Goal: Task Accomplishment & Management: Complete application form

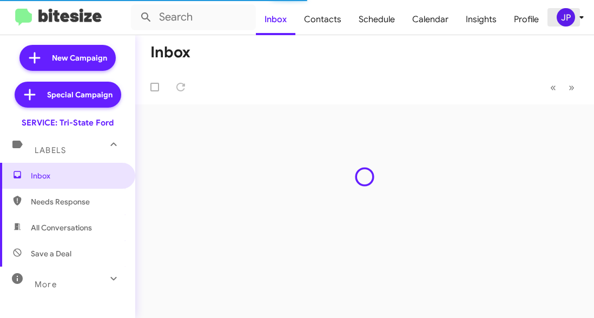
click at [561, 22] on div "JP" at bounding box center [566, 17] width 18 height 18
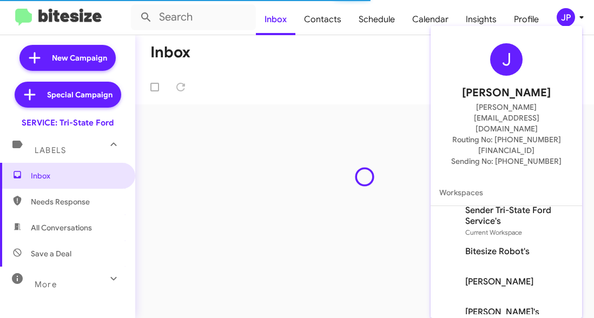
click at [391, 16] on div at bounding box center [297, 159] width 594 height 318
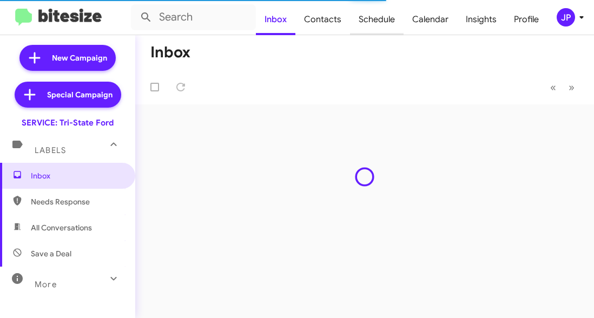
click at [382, 16] on span "Schedule" at bounding box center [377, 19] width 54 height 31
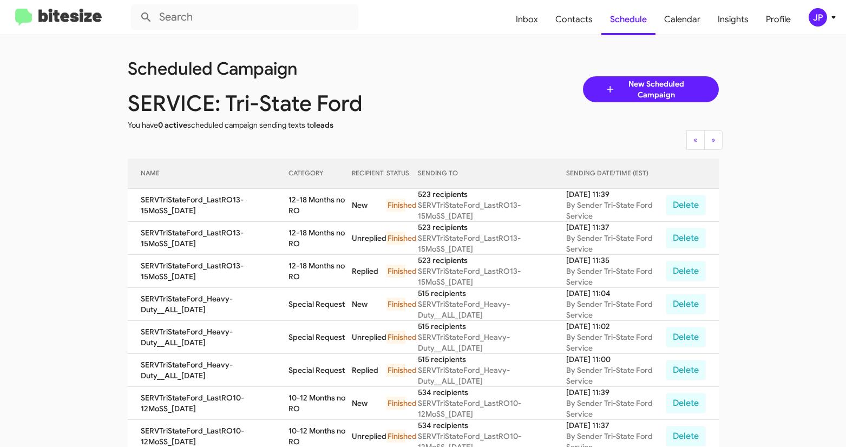
click at [74, 17] on img at bounding box center [58, 18] width 87 height 18
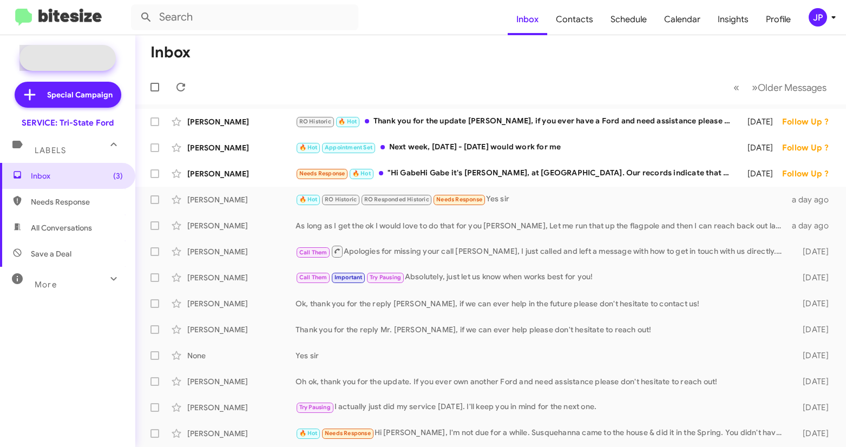
click at [77, 61] on span "New Campaign" at bounding box center [79, 58] width 55 height 11
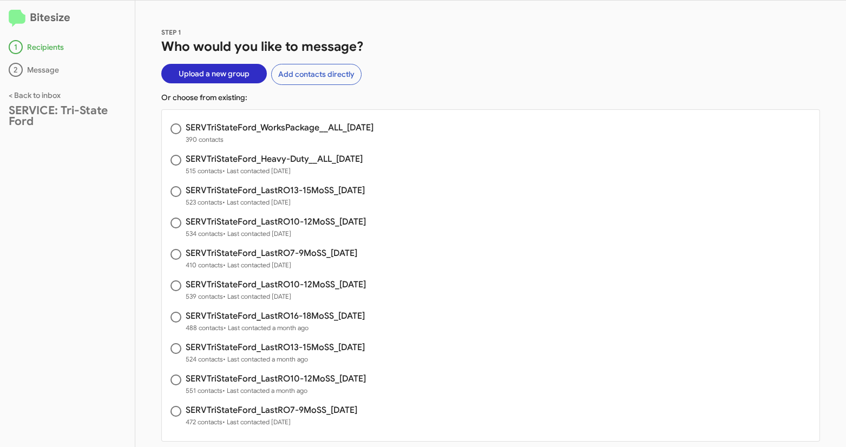
click at [313, 128] on h3 "SERVTriStateFord_WorksPackage__ALL_08-22-25" at bounding box center [280, 127] width 188 height 9
radio input "true"
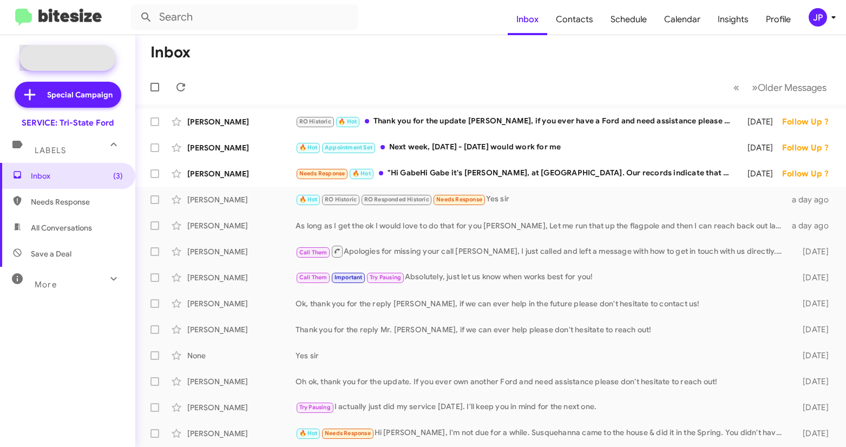
click at [96, 57] on span "New Campaign" at bounding box center [79, 58] width 55 height 11
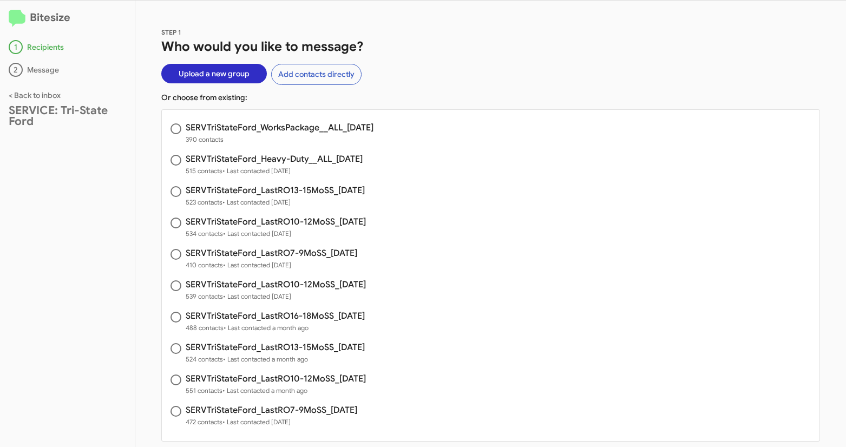
click at [319, 131] on h3 "SERVTriStateFord_WorksPackage__ALL_08-22-25" at bounding box center [280, 127] width 188 height 9
radio input "true"
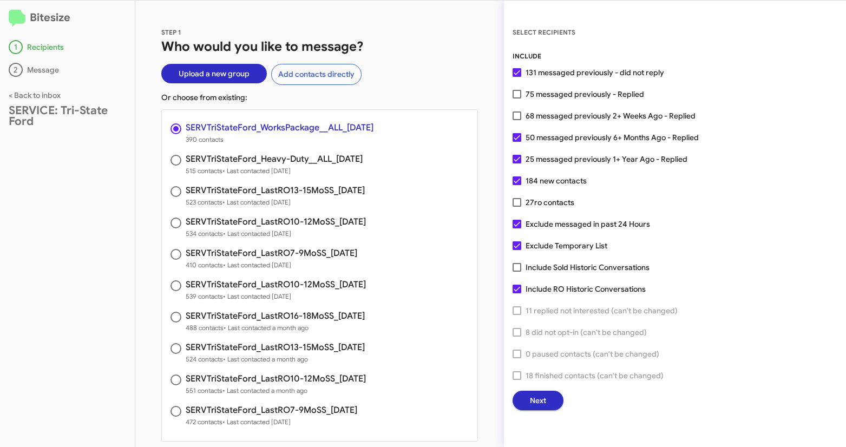
click at [545, 76] on span "131 messaged previously - did not reply" at bounding box center [595, 72] width 139 height 13
click at [517, 77] on input "131 messaged previously - did not reply" at bounding box center [516, 77] width 1 height 1
checkbox input "false"
click at [540, 318] on div "SELECT RECIPIENTS INCLUDE 131 messaged previously - did not reply 75 messaged p…" at bounding box center [675, 224] width 342 height 447
click at [540, 318] on span "Next" at bounding box center [538, 400] width 16 height 19
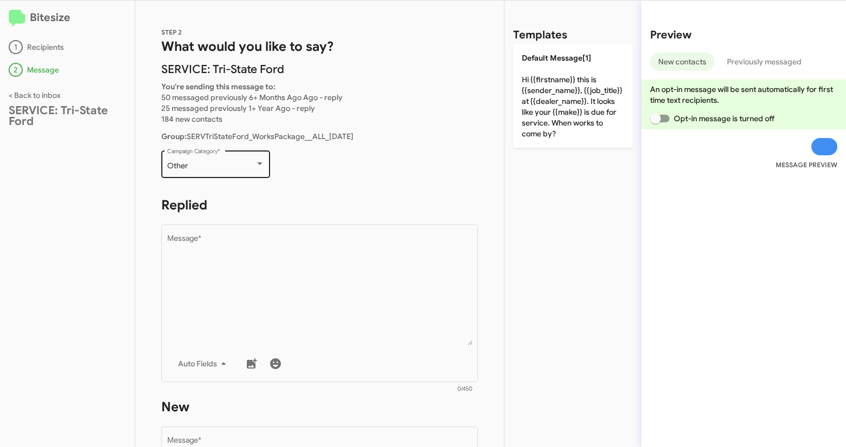
click at [207, 172] on div "Other Campaign Category *" at bounding box center [215, 163] width 97 height 30
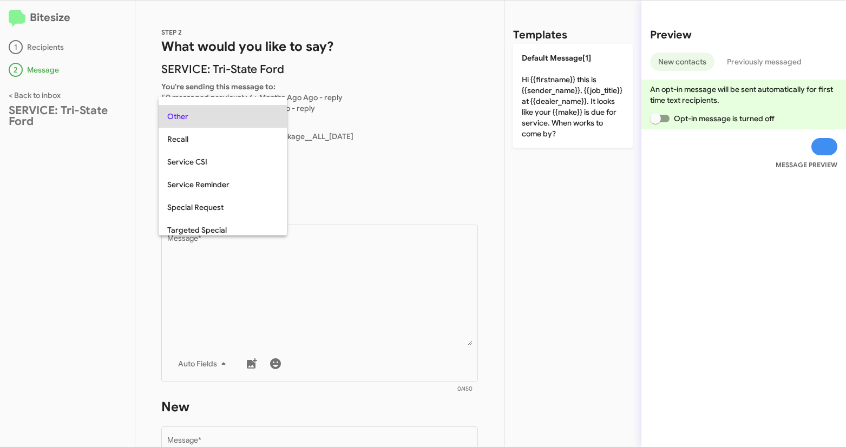
scroll to position [339, 0]
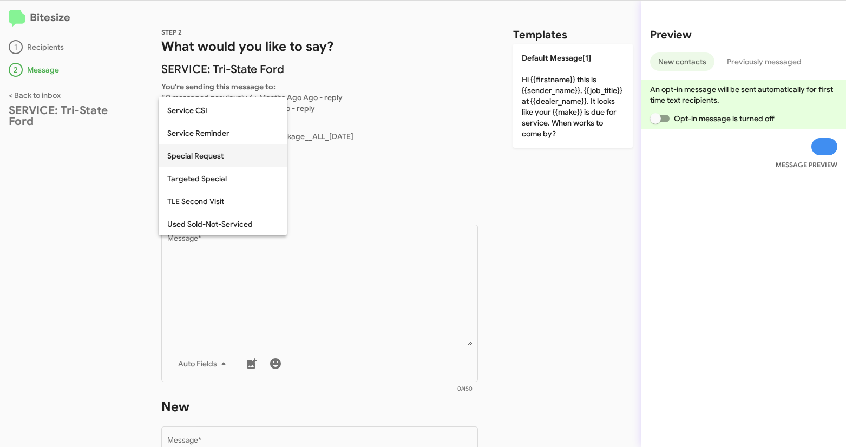
click at [209, 149] on span "Special Request" at bounding box center [222, 156] width 111 height 23
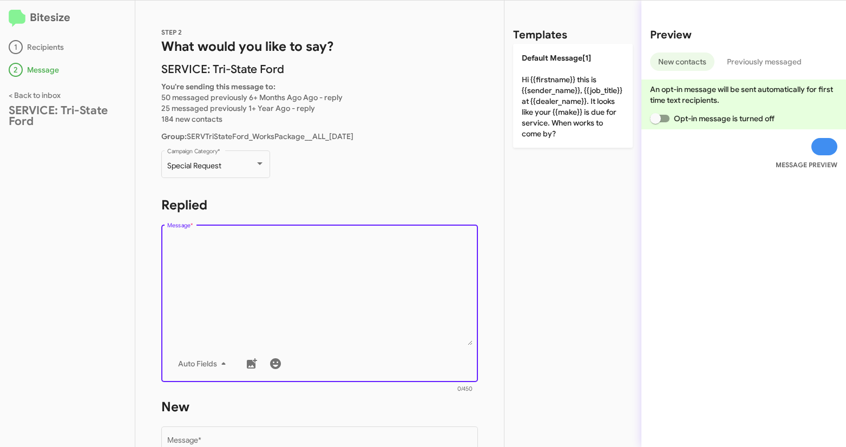
click at [250, 264] on textarea "Message *" at bounding box center [319, 290] width 305 height 110
paste textarea "Hi {{firstname}} it's {{sender_name}}, {{job_title}} at {{dealer_name}}. Our re…"
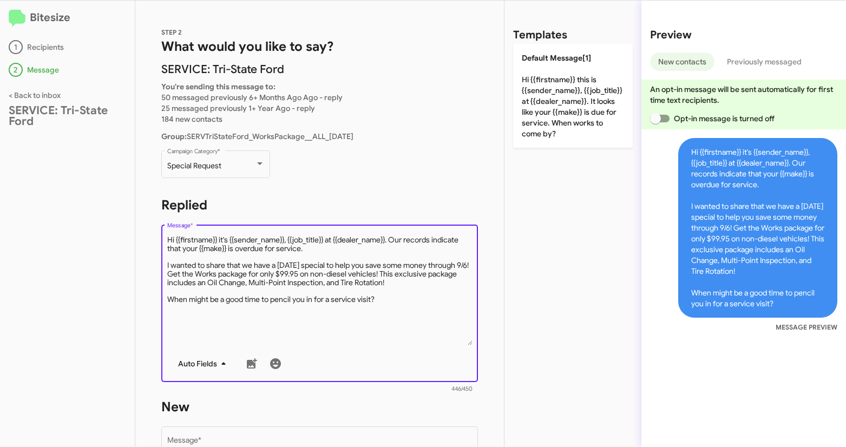
scroll to position [206, 0]
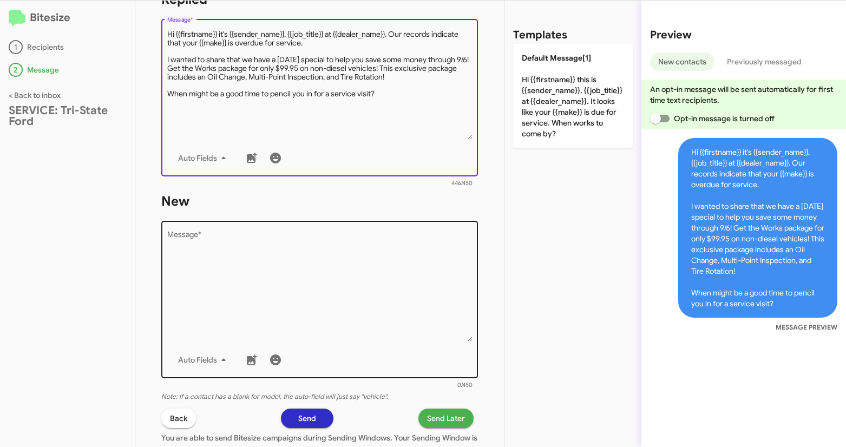
type textarea "Hi {{firstname}} it's {{sender_name}}, {{job_title}} at {{dealer_name}}. Our re…"
click at [207, 279] on textarea "Message *" at bounding box center [319, 286] width 305 height 110
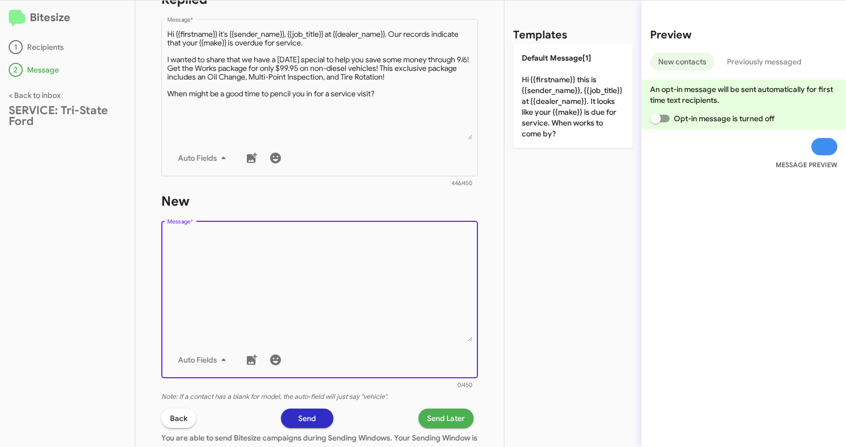
paste textarea "Hi {{firstname}} it's {{sender_name}}, {{job_title}} at {{dealer_name}}. Our re…"
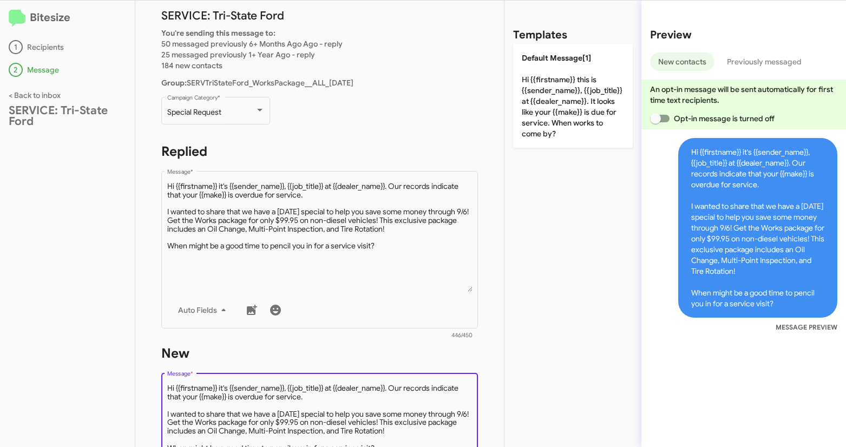
scroll to position [46, 0]
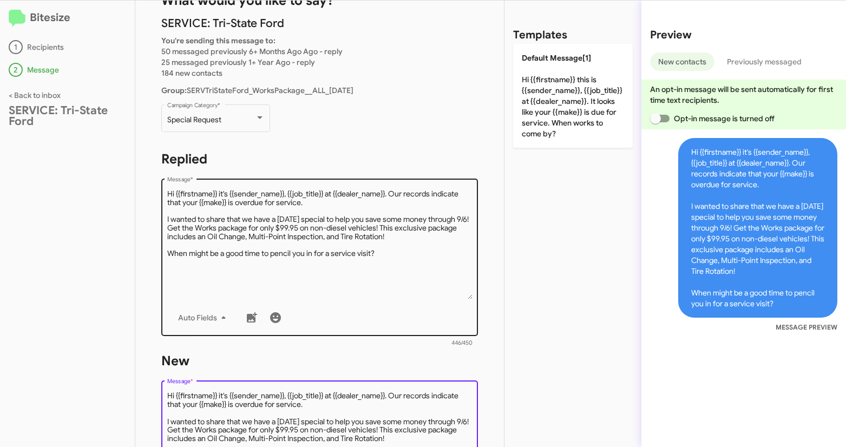
type textarea "Hi {{firstname}} it's {{sender_name}}, {{job_title}} at {{dealer_name}}. Our re…"
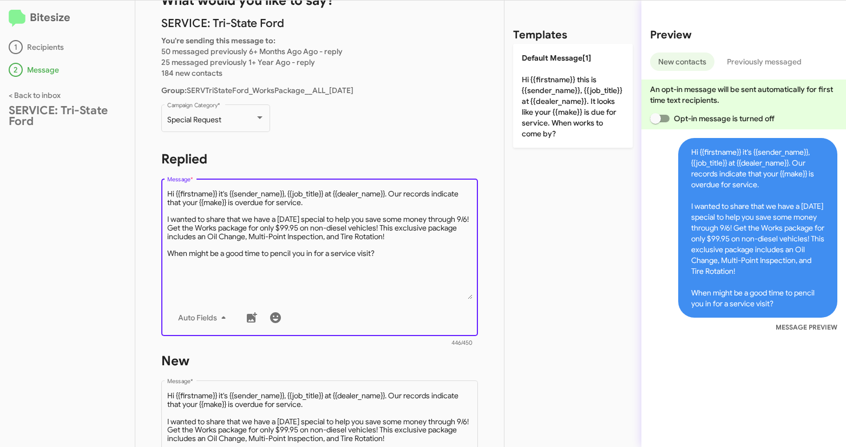
drag, startPoint x: 310, startPoint y: 204, endPoint x: 391, endPoint y: 194, distance: 82.3
click at [391, 194] on textarea "Message *" at bounding box center [319, 244] width 305 height 110
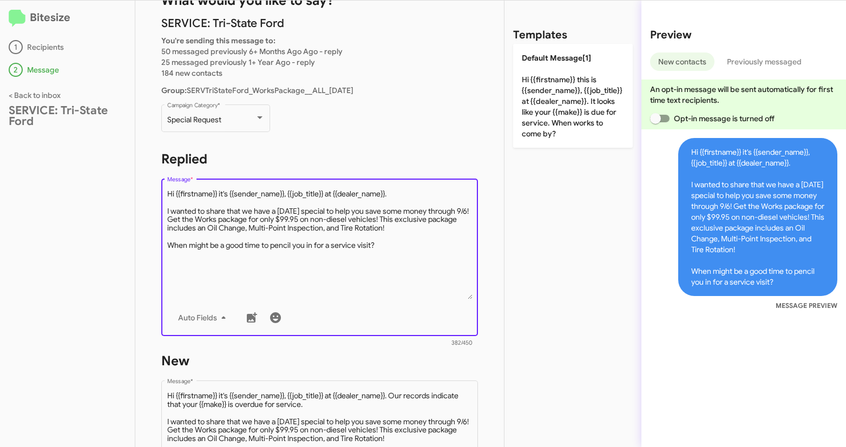
drag, startPoint x: 326, startPoint y: 194, endPoint x: 286, endPoint y: 194, distance: 40.1
click at [286, 194] on textarea "Message *" at bounding box center [319, 244] width 305 height 110
click at [393, 241] on textarea "Message *" at bounding box center [319, 244] width 305 height 110
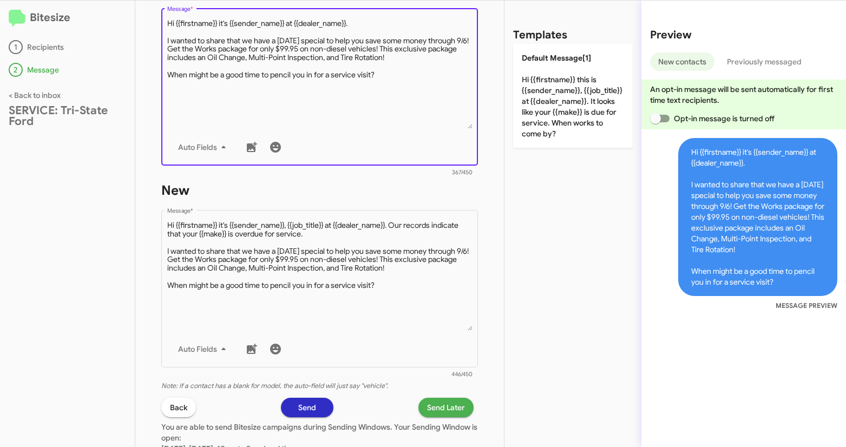
scroll to position [234, 0]
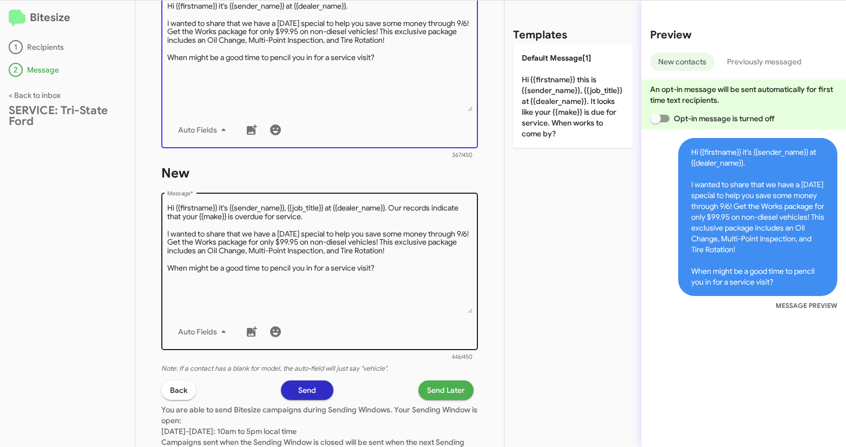
type textarea "Hi {{firstname}} it's {{sender_name}} at {{dealer_name}}. I wanted to share tha…"
click at [389, 278] on textarea "Message *" at bounding box center [319, 258] width 305 height 110
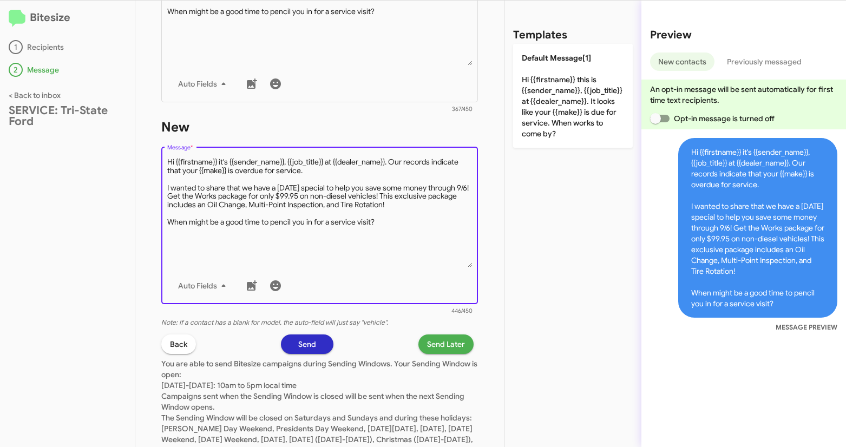
scroll to position [296, 0]
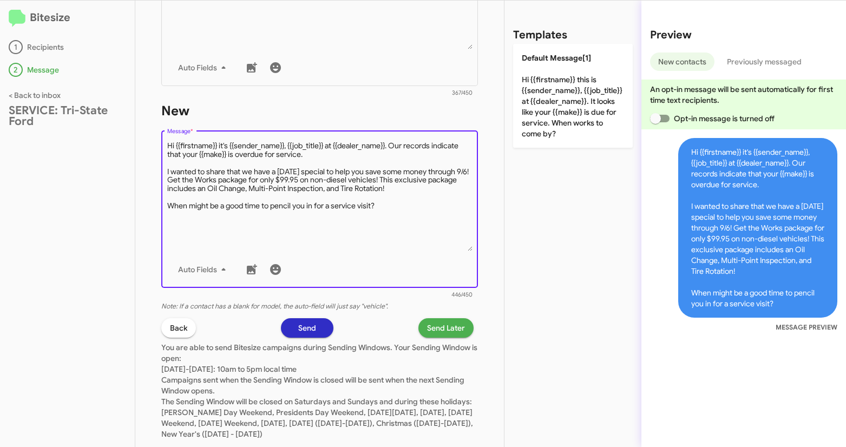
click at [427, 318] on span "Send Later" at bounding box center [446, 327] width 38 height 19
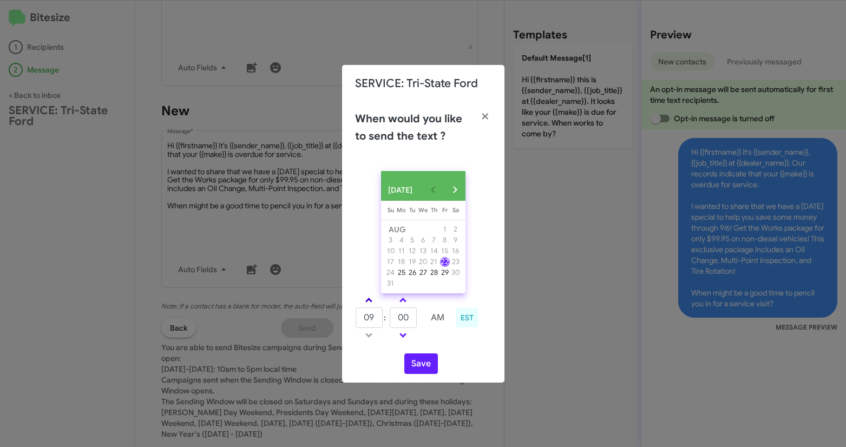
click at [371, 306] on link at bounding box center [368, 300] width 19 height 12
type input "11"
click at [403, 318] on input "00" at bounding box center [403, 317] width 27 height 21
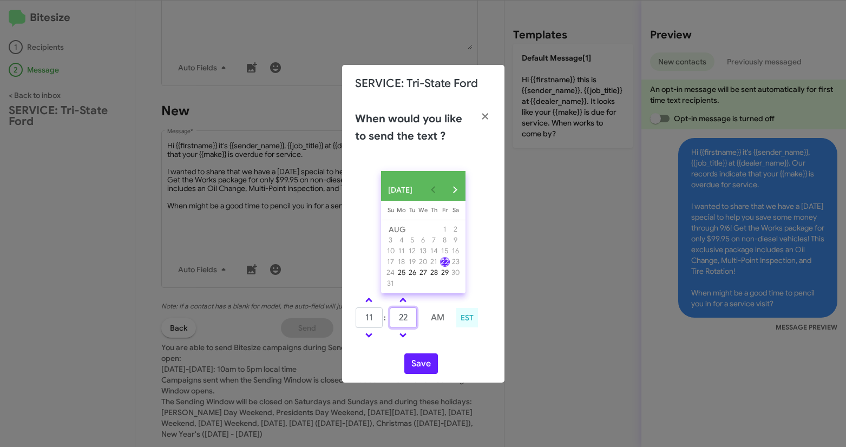
type input "22"
click at [547, 286] on modal-container "SERVICE: Tri-State Ford When would you like to send the text ? AUG 2025 Sunday …" at bounding box center [423, 223] width 846 height 447
click at [262, 268] on modal-container "SERVICE: Tri-State Ford When would you like to send the text ? AUG 2025 Sunday …" at bounding box center [423, 223] width 846 height 447
click at [488, 112] on icon "button" at bounding box center [485, 117] width 12 height 10
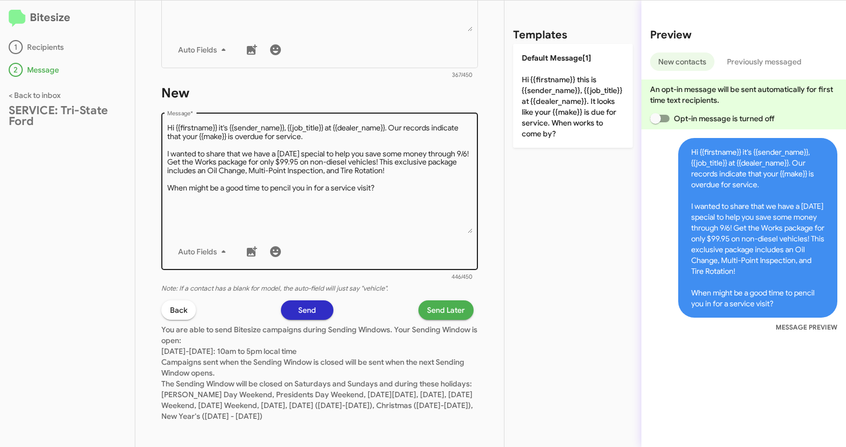
scroll to position [332, 0]
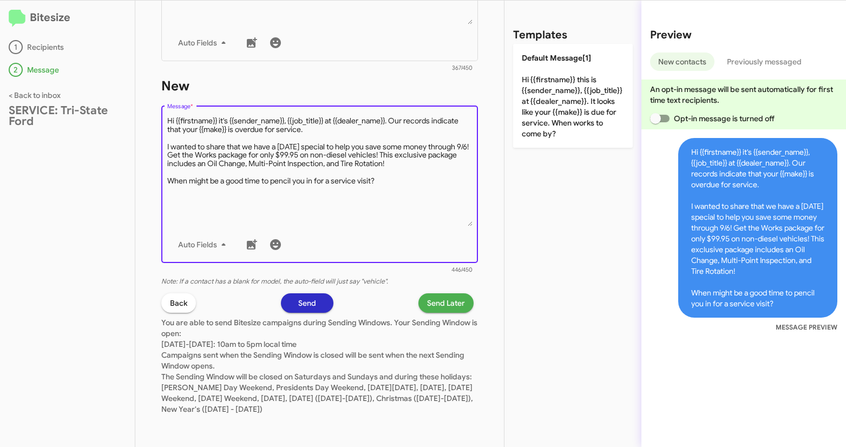
drag, startPoint x: 309, startPoint y: 119, endPoint x: 286, endPoint y: 118, distance: 22.2
click at [286, 118] on textarea "Message *" at bounding box center [319, 171] width 305 height 110
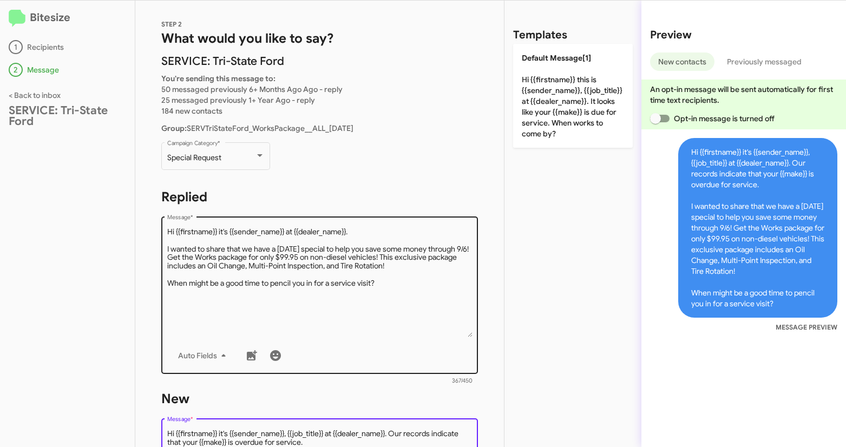
scroll to position [2, 0]
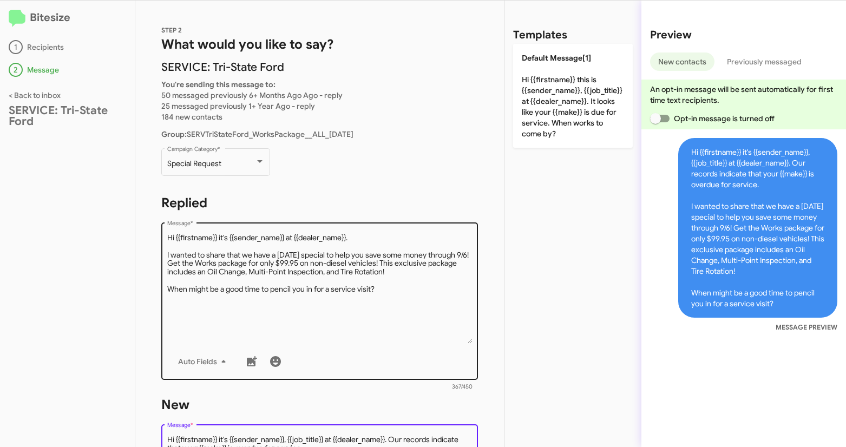
click at [355, 291] on textarea "Message *" at bounding box center [319, 288] width 305 height 110
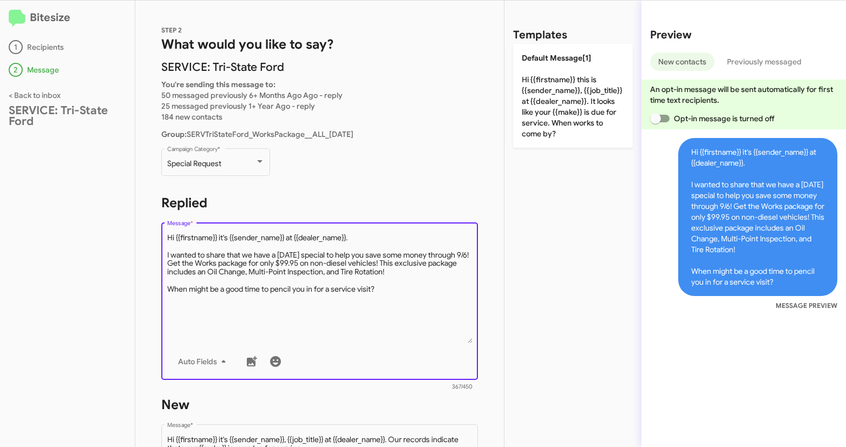
drag, startPoint x: 389, startPoint y: 295, endPoint x: 86, endPoint y: 233, distance: 310.0
click at [86, 233] on div "Bitesize 1 Recipients 2 Message < Back to inbox SERVICE: Tri-State Ford STEP 2 …" at bounding box center [423, 224] width 846 height 447
paste textarea ", {{job_title}} at {{dealer_name}}. Our records indicate that your {{make}} is …"
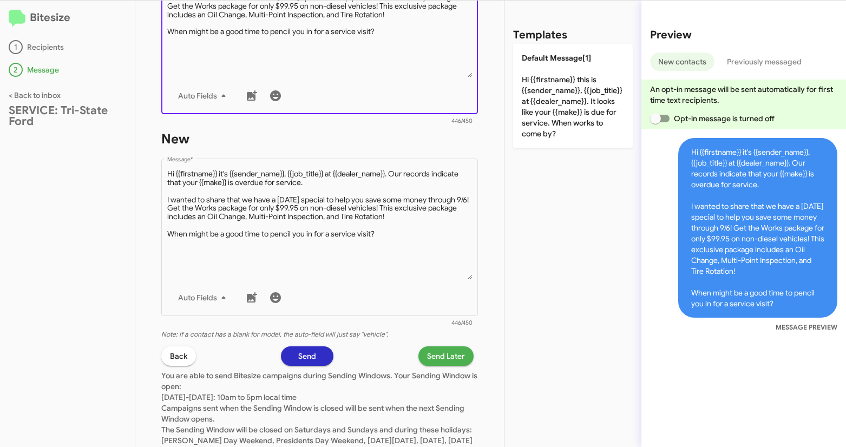
scroll to position [272, 0]
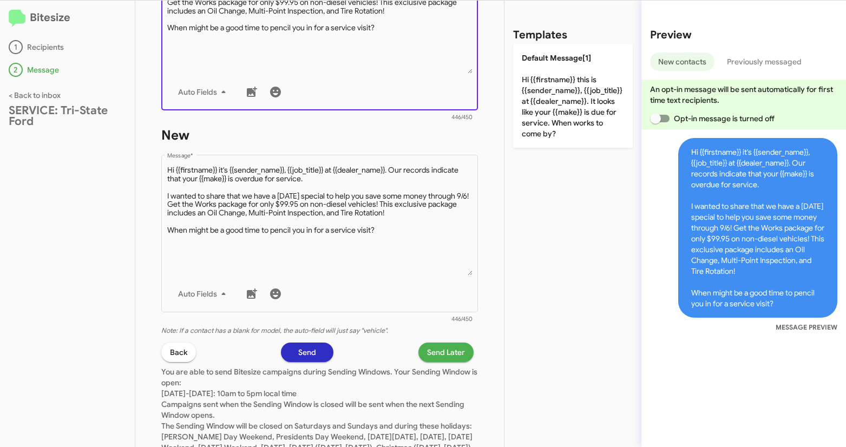
type textarea "Hi {{firstname}} it's {{sender_name}}, {{job_title}} at {{dealer_name}}. Our re…"
click at [438, 318] on span "Send Later" at bounding box center [446, 352] width 38 height 19
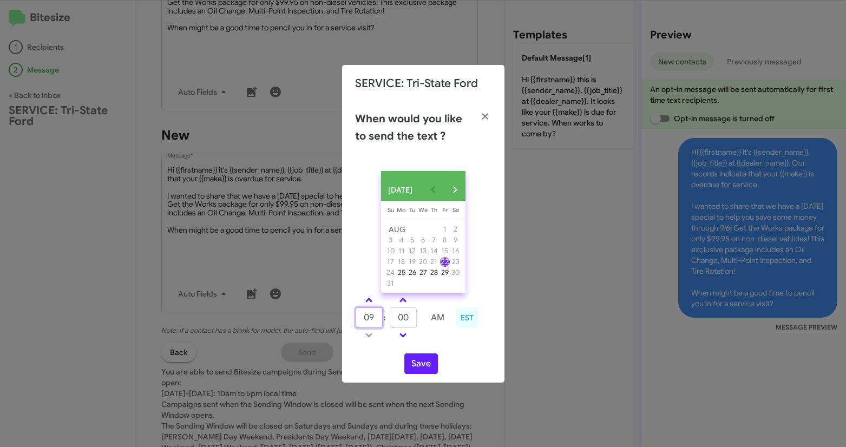
click at [375, 317] on input "09" at bounding box center [369, 317] width 27 height 21
type input "11"
click at [405, 318] on input "00" at bounding box center [403, 317] width 27 height 21
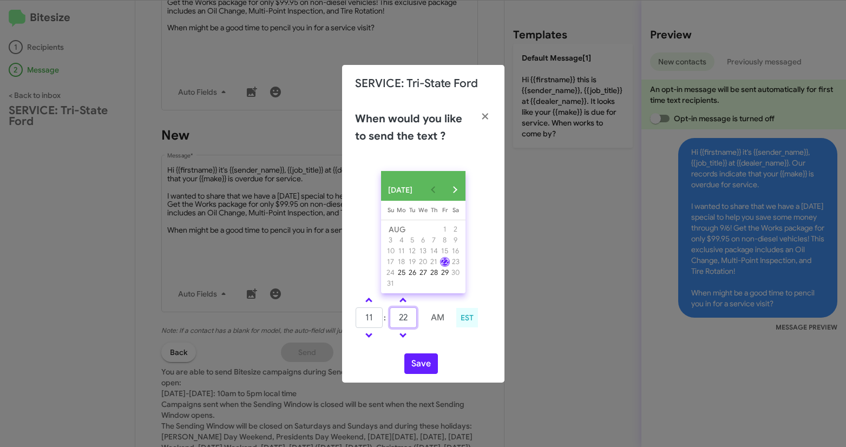
type input "22"
click at [481, 280] on div "AUG 2025 Sunday Su Monday Mo Tuesday Tu Wednesday We Thursday Th Friday Fr Satu…" at bounding box center [423, 272] width 162 height 220
click at [411, 318] on button "Save" at bounding box center [421, 363] width 34 height 21
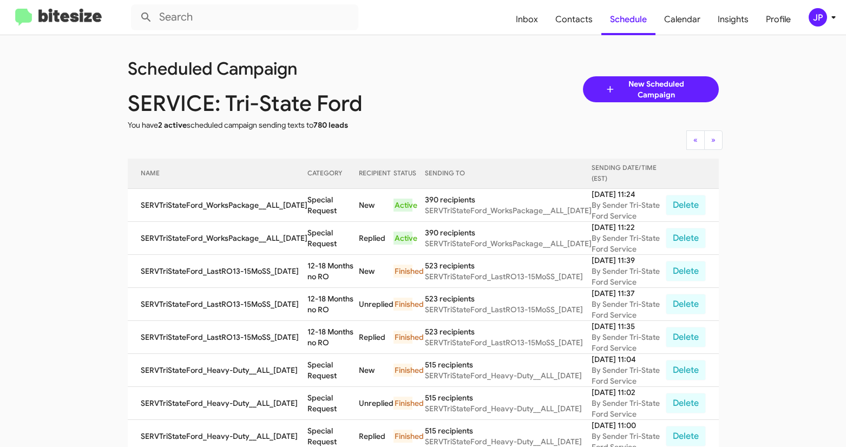
click at [84, 18] on img at bounding box center [58, 18] width 87 height 18
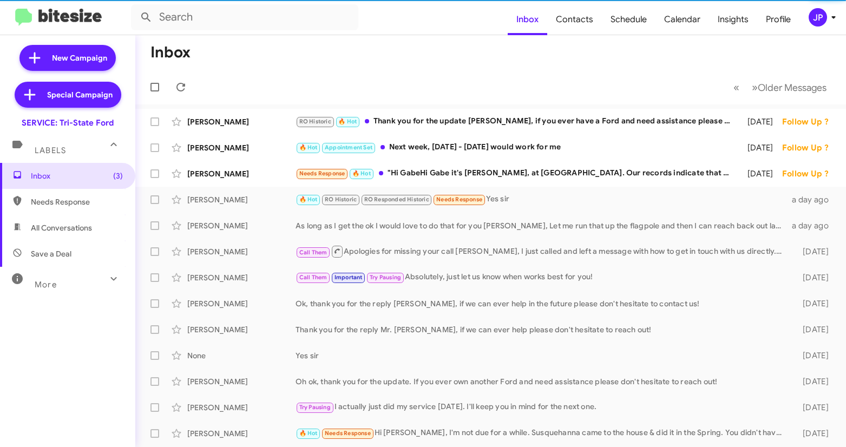
click at [594, 18] on div "JP" at bounding box center [818, 17] width 18 height 18
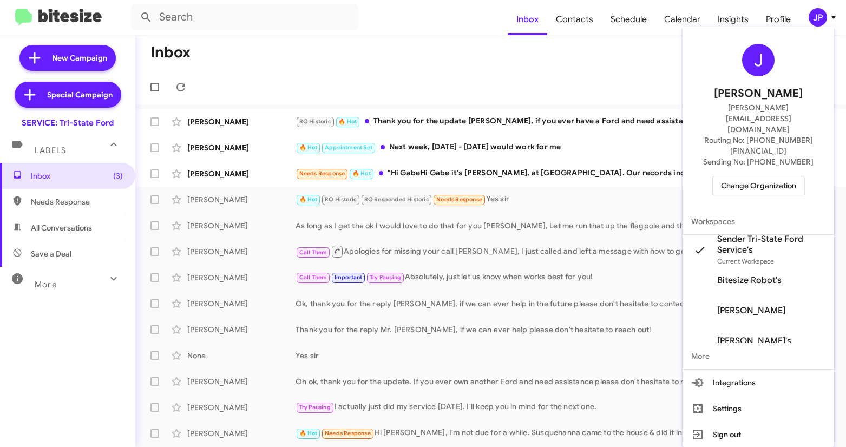
click at [594, 176] on span "Change Organization" at bounding box center [758, 185] width 75 height 18
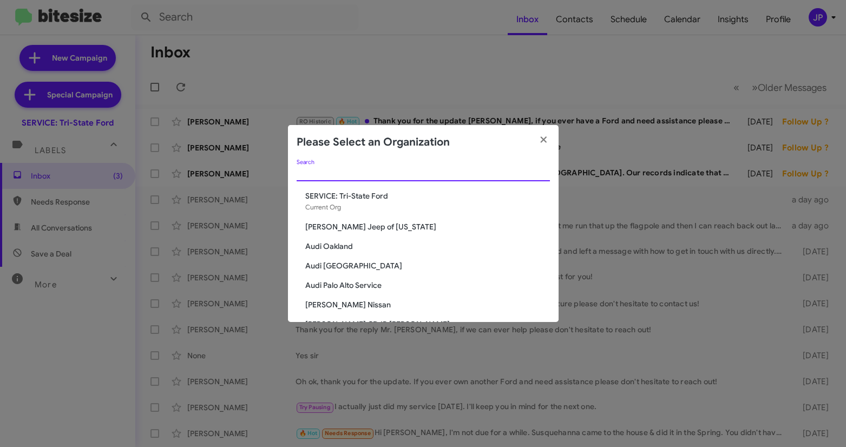
click at [418, 174] on input "Search" at bounding box center [423, 173] width 253 height 9
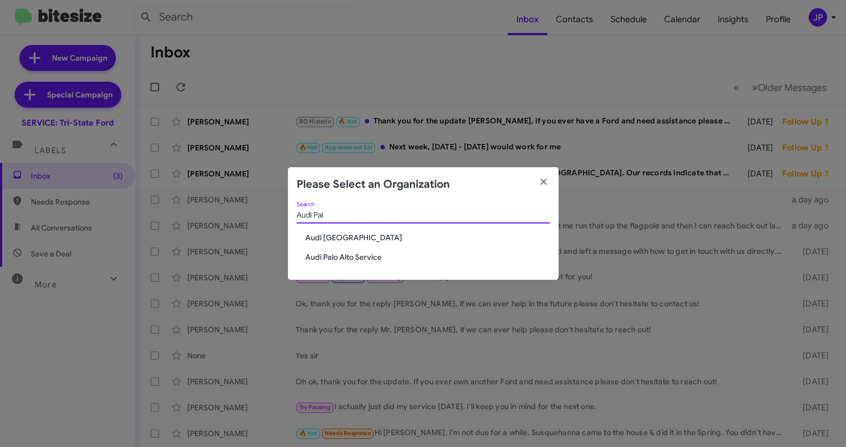
type input "Audi Pal"
click at [333, 241] on span "Audi Palo Alto" at bounding box center [427, 237] width 245 height 11
